Goal: Information Seeking & Learning: Find specific fact

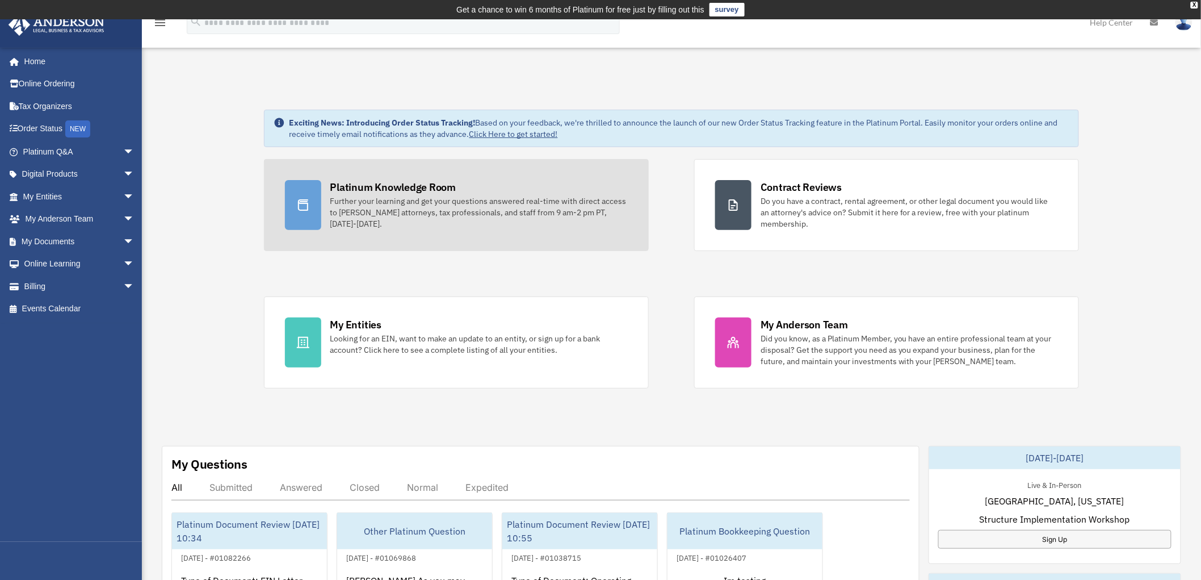
click at [371, 208] on div "Further your learning and get your questions answered real-time with direct acc…" at bounding box center [478, 212] width 297 height 34
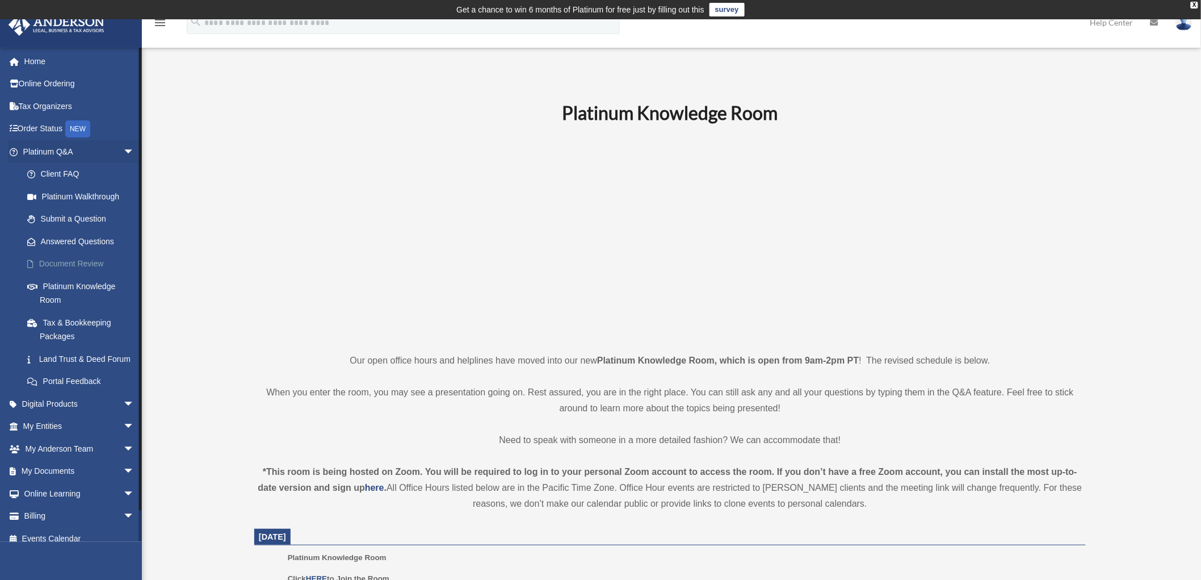
click at [58, 264] on link "Document Review" at bounding box center [84, 264] width 136 height 23
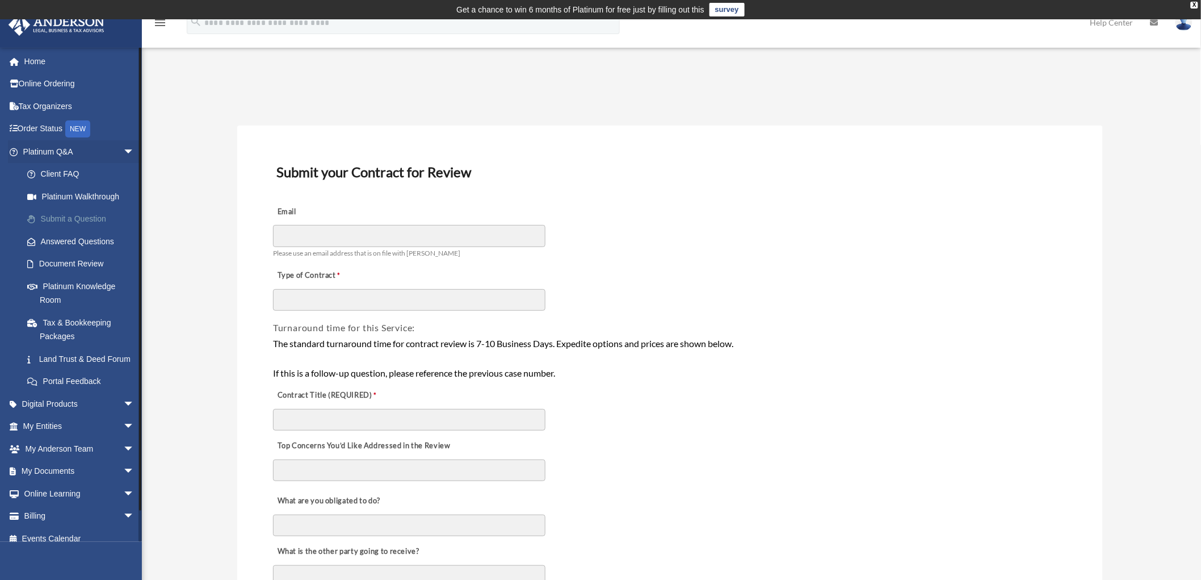
click at [69, 216] on link "Submit a Question" at bounding box center [84, 219] width 136 height 23
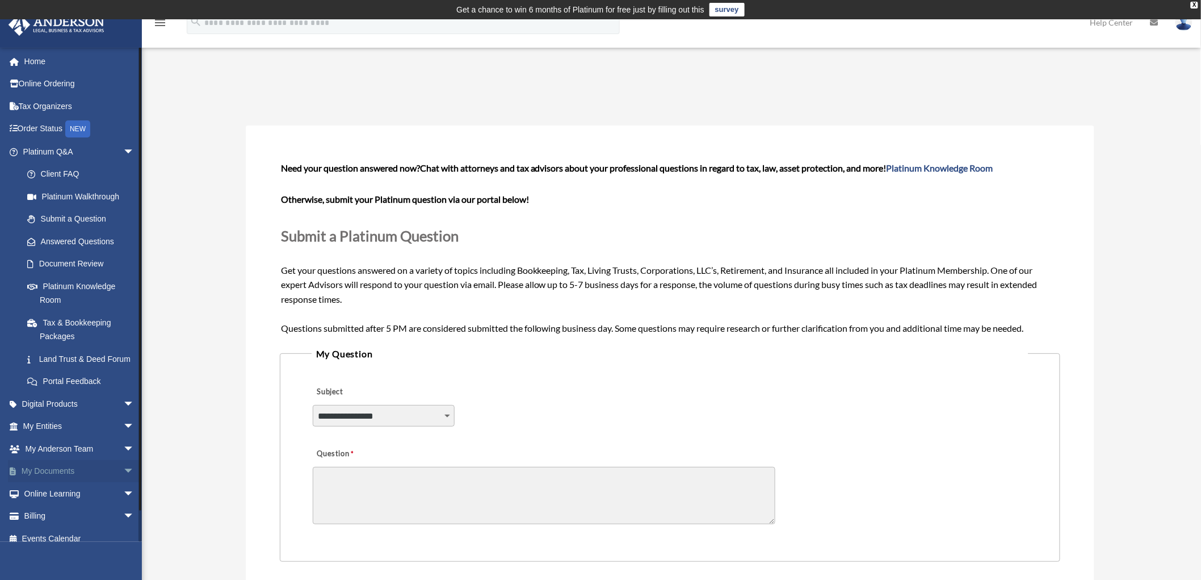
click at [123, 478] on span "arrow_drop_down" at bounding box center [134, 471] width 23 height 23
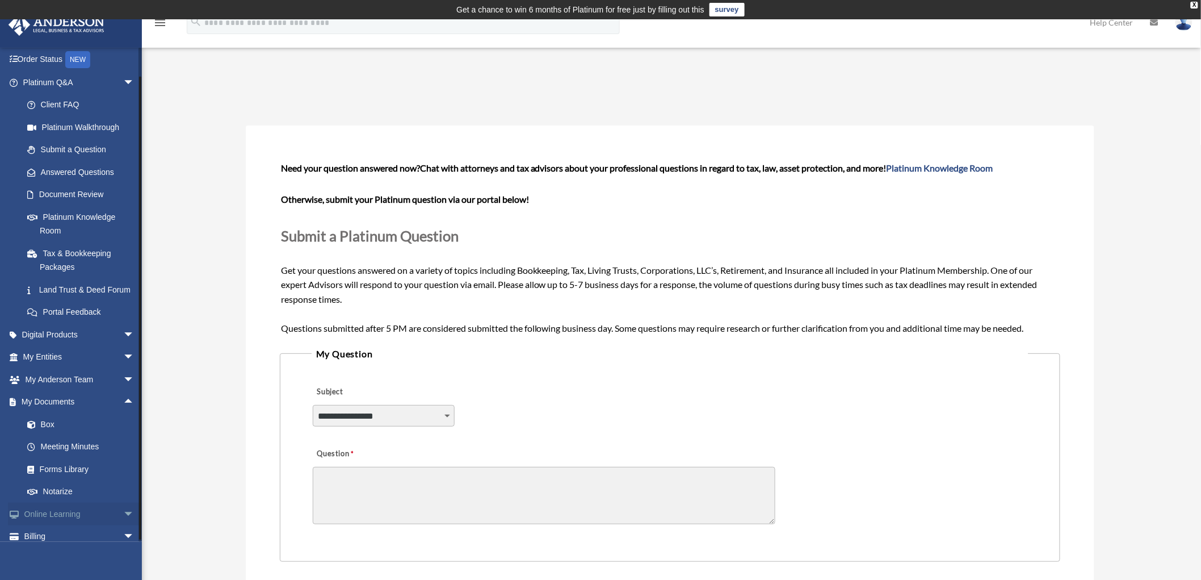
scroll to position [114, 0]
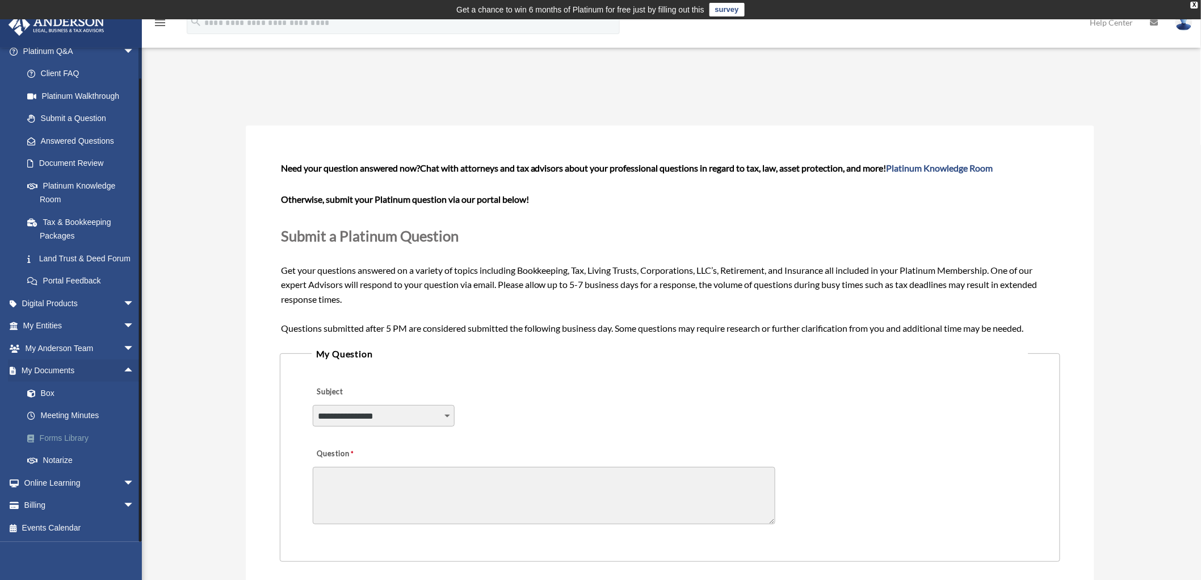
click at [61, 435] on link "Forms Library" at bounding box center [84, 437] width 136 height 23
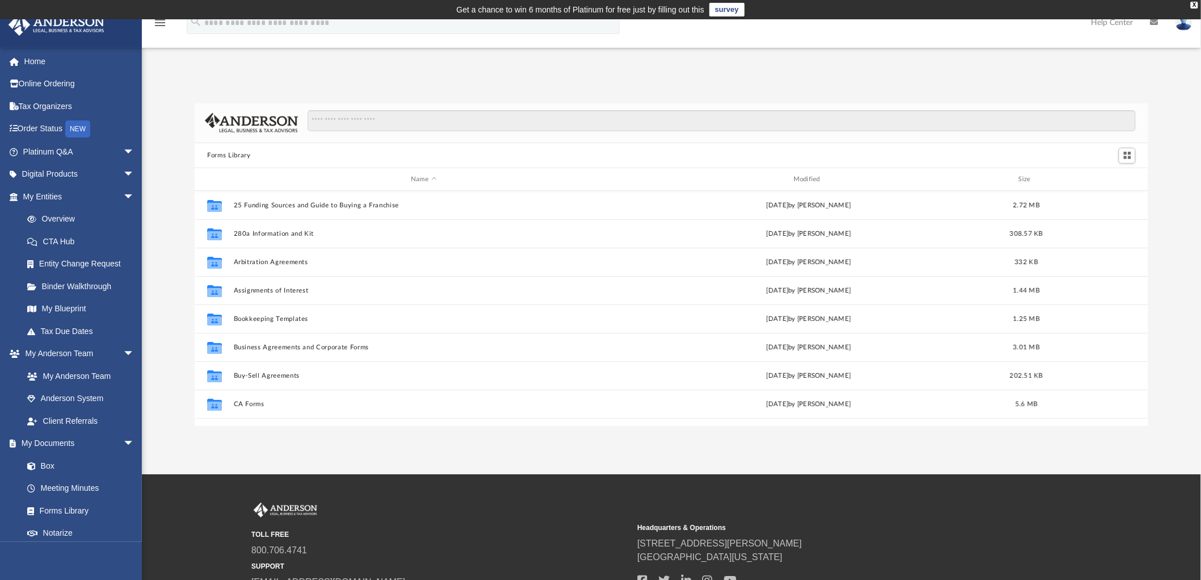
scroll to position [247, 944]
click at [60, 308] on link "My Blueprint" at bounding box center [84, 308] width 136 height 23
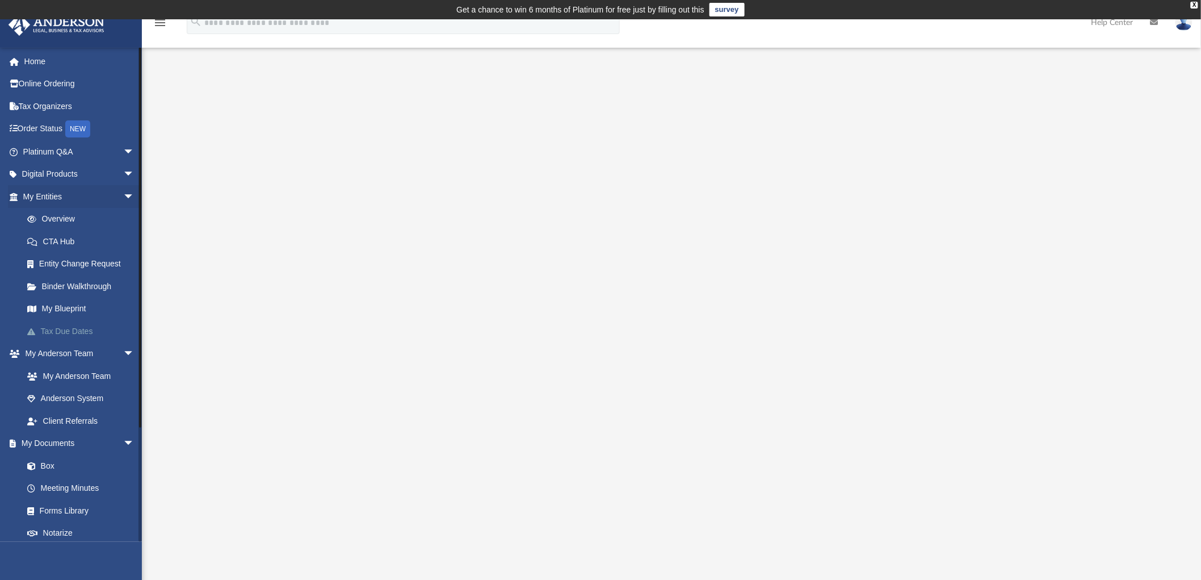
click at [64, 325] on link "Tax Due Dates" at bounding box center [84, 331] width 136 height 23
